Goal: Transaction & Acquisition: Download file/media

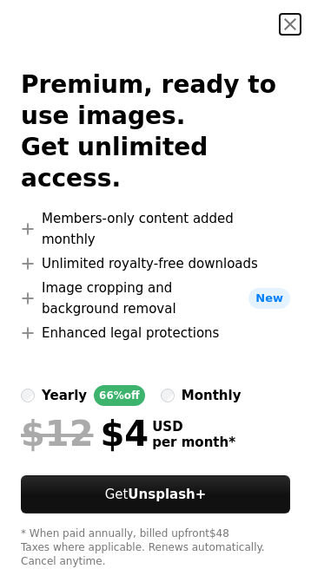
click at [280, 20] on button "An X shape" at bounding box center [289, 24] width 21 height 21
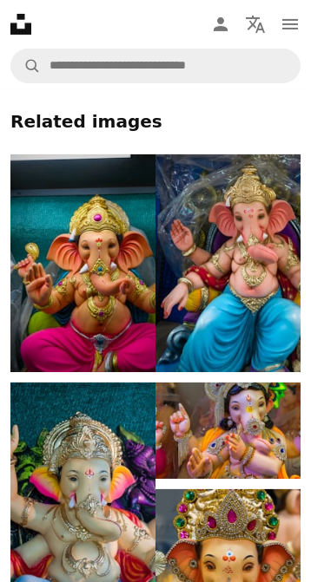
scroll to position [1676, 0]
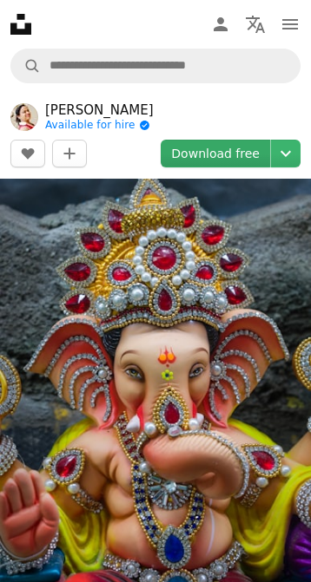
click at [243, 158] on link "Download free" at bounding box center [214, 154] width 109 height 28
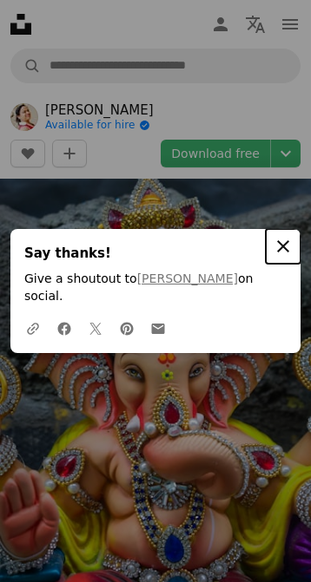
click at [282, 257] on icon "An X shape" at bounding box center [282, 246] width 21 height 21
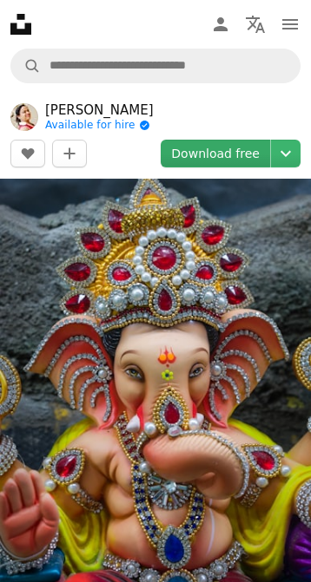
click at [247, 154] on link "Download free" at bounding box center [214, 154] width 109 height 28
